Goal: Information Seeking & Learning: Learn about a topic

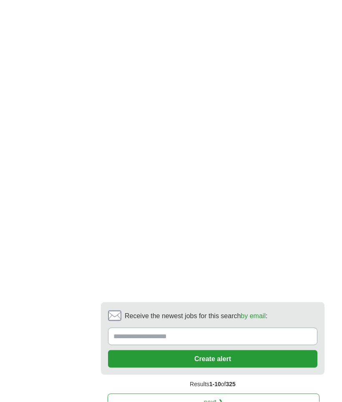
scroll to position [1894, 0]
click at [223, 393] on link "next ❯" at bounding box center [214, 402] width 212 height 18
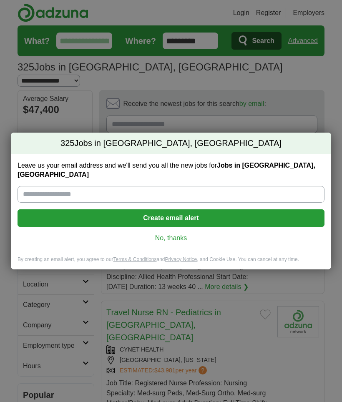
click at [183, 237] on link "No, thanks" at bounding box center [171, 238] width 294 height 9
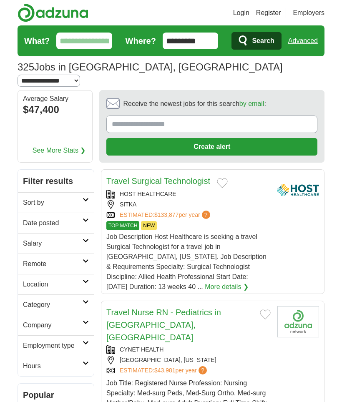
click at [85, 300] on icon at bounding box center [86, 302] width 6 height 4
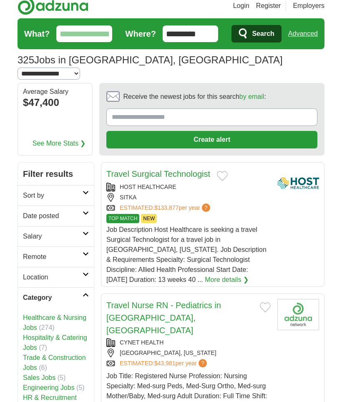
scroll to position [9, 0]
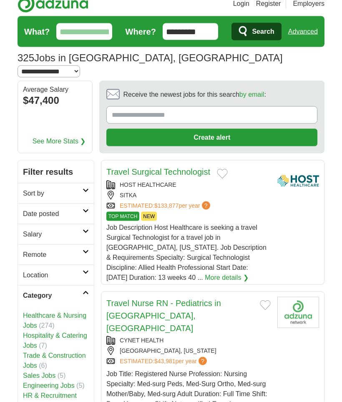
click at [39, 392] on link "HR & Recruitment Jobs" at bounding box center [50, 400] width 54 height 17
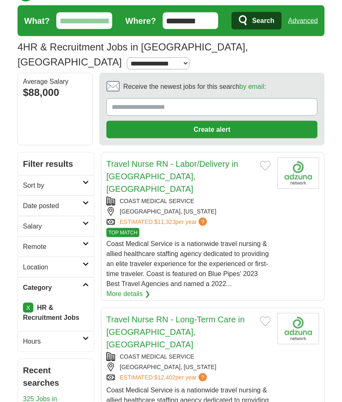
scroll to position [19, 0]
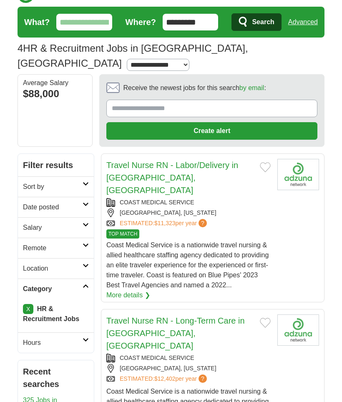
click at [27, 304] on link "X" at bounding box center [28, 309] width 10 height 10
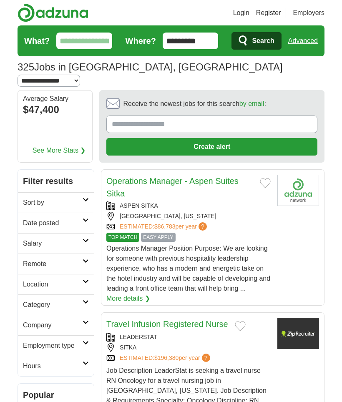
click at [89, 294] on link "Category" at bounding box center [56, 304] width 76 height 20
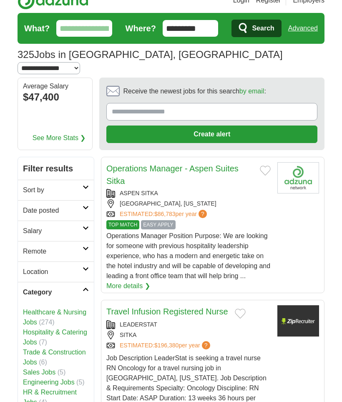
scroll to position [13, 0]
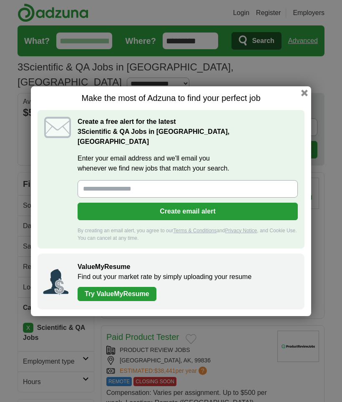
click at [303, 95] on button "button" at bounding box center [304, 93] width 7 height 7
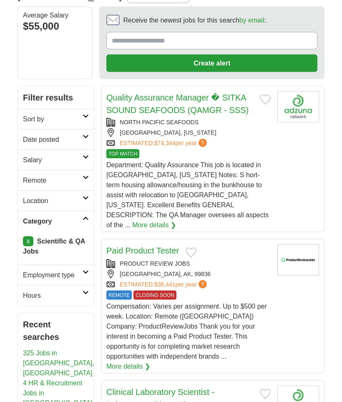
scroll to position [81, 0]
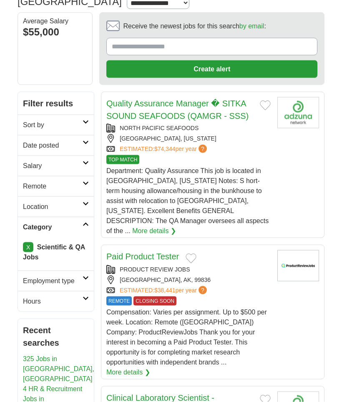
click at [33, 242] on link "X" at bounding box center [28, 247] width 10 height 10
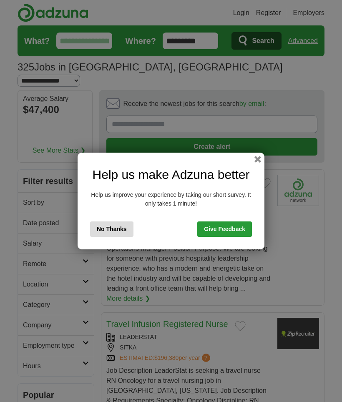
click at [260, 159] on button "button" at bounding box center [257, 159] width 7 height 7
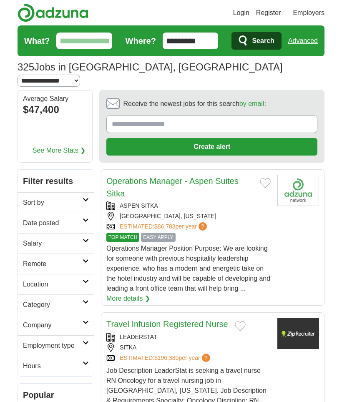
click at [87, 294] on link "Category" at bounding box center [56, 304] width 76 height 20
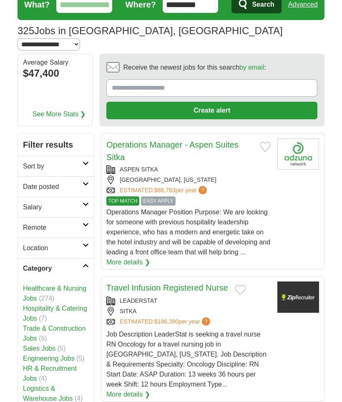
scroll to position [42, 0]
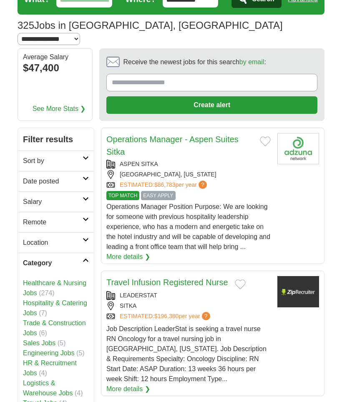
click at [54, 400] on link "Travel Jobs" at bounding box center [40, 403] width 34 height 7
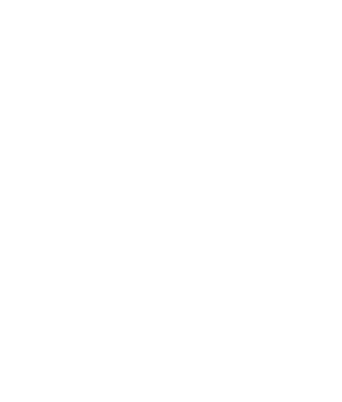
scroll to position [800, 0]
